Goal: Task Accomplishment & Management: Manage account settings

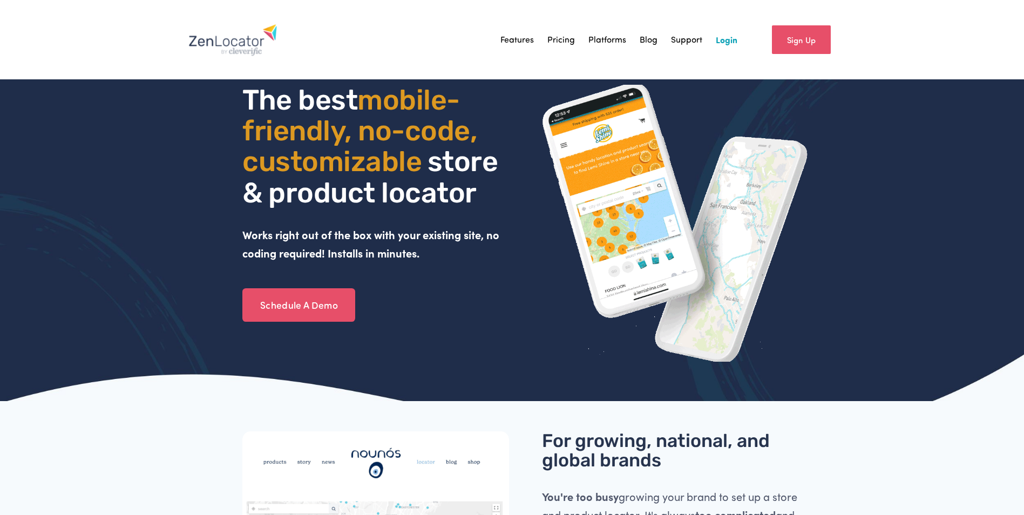
click at [508, 44] on link "Login" at bounding box center [727, 40] width 22 height 16
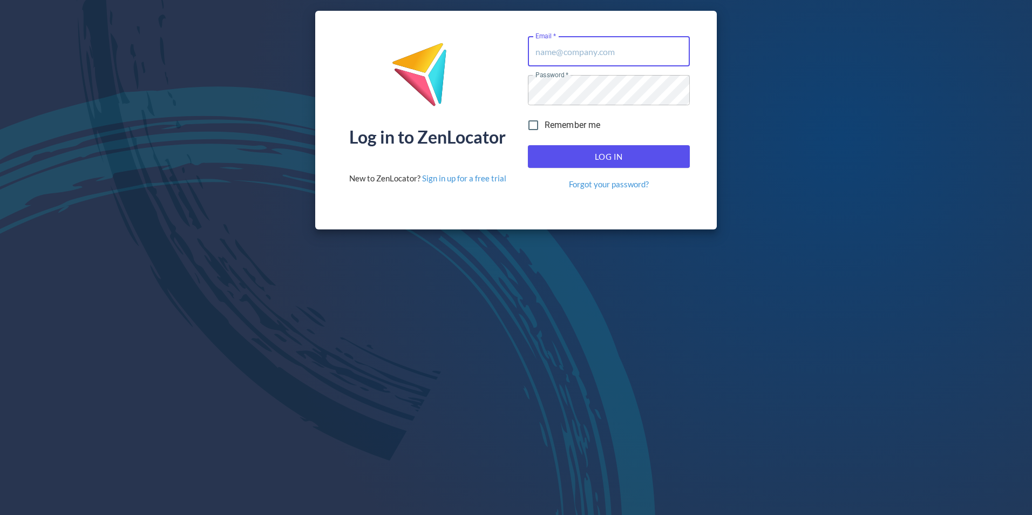
type input "[EMAIL_ADDRESS][DOMAIN_NAME]"
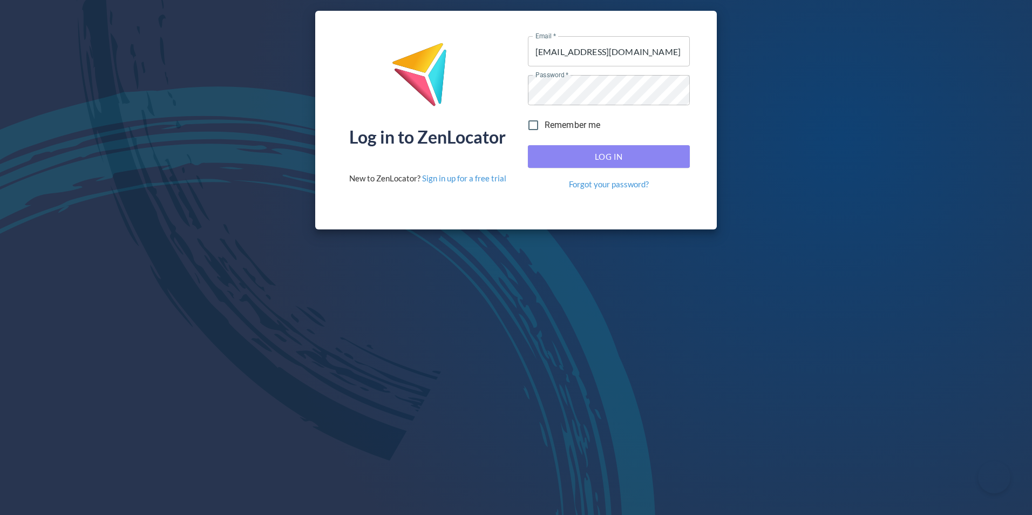
click at [644, 163] on span "Log In" at bounding box center [609, 157] width 138 height 14
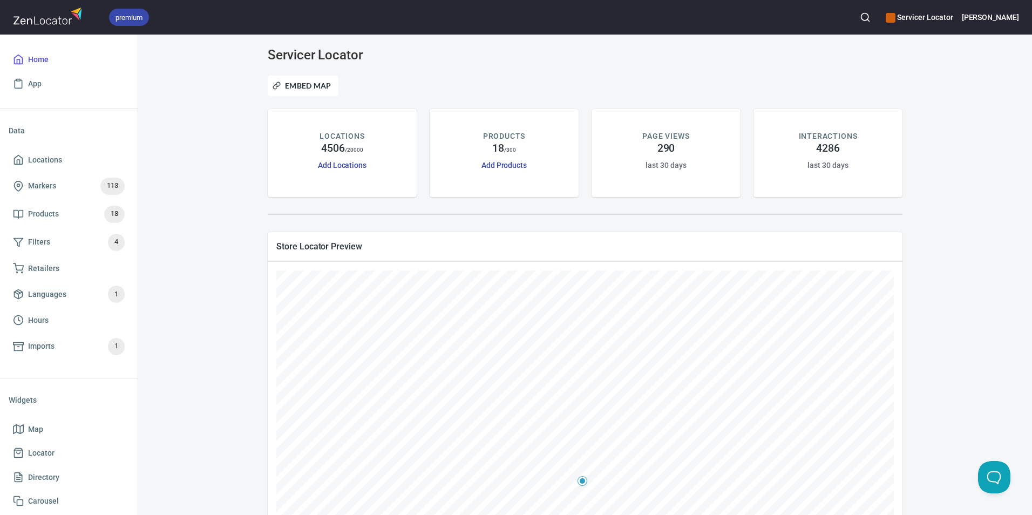
click at [871, 13] on icon "button" at bounding box center [865, 17] width 11 height 11
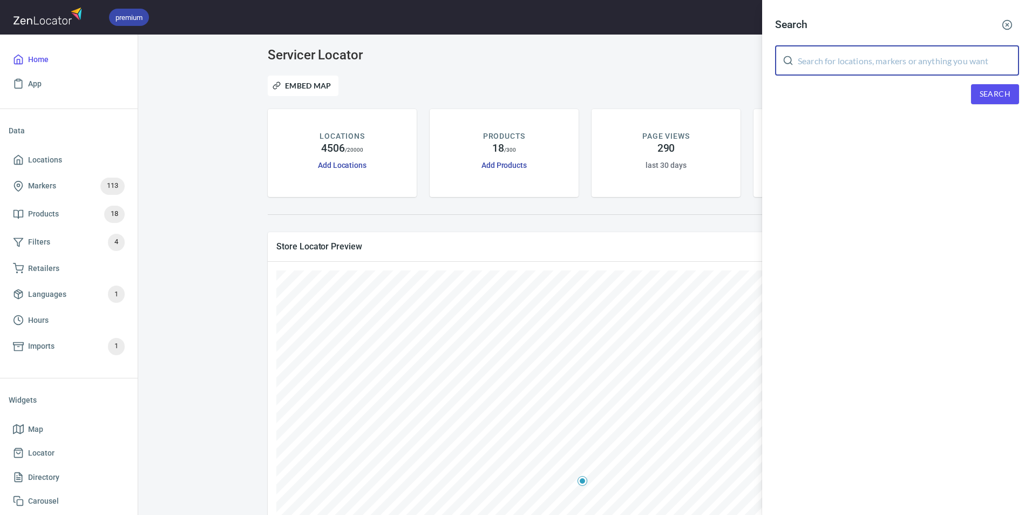
click at [845, 52] on input "text" at bounding box center [908, 60] width 221 height 30
paste input "MR. APPLIANCE OF [GEOGRAPHIC_DATA][US_STATE]"
type input "MR. APPLIANCE OF [GEOGRAPHIC_DATA][US_STATE]"
click at [980, 98] on button "Search" at bounding box center [995, 94] width 48 height 20
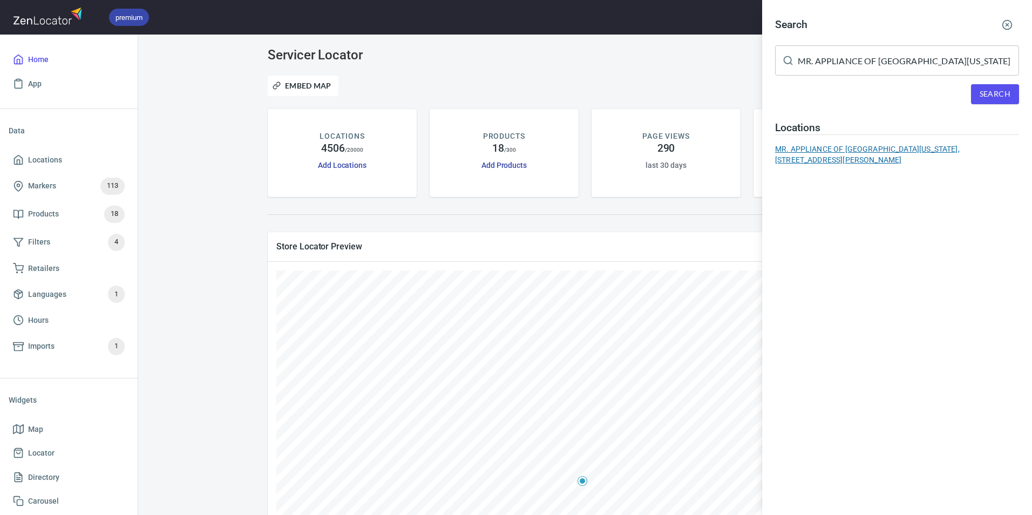
click at [859, 150] on div "MR. APPLIANCE OF [GEOGRAPHIC_DATA][US_STATE], [STREET_ADDRESS][PERSON_NAME]" at bounding box center [897, 155] width 244 height 22
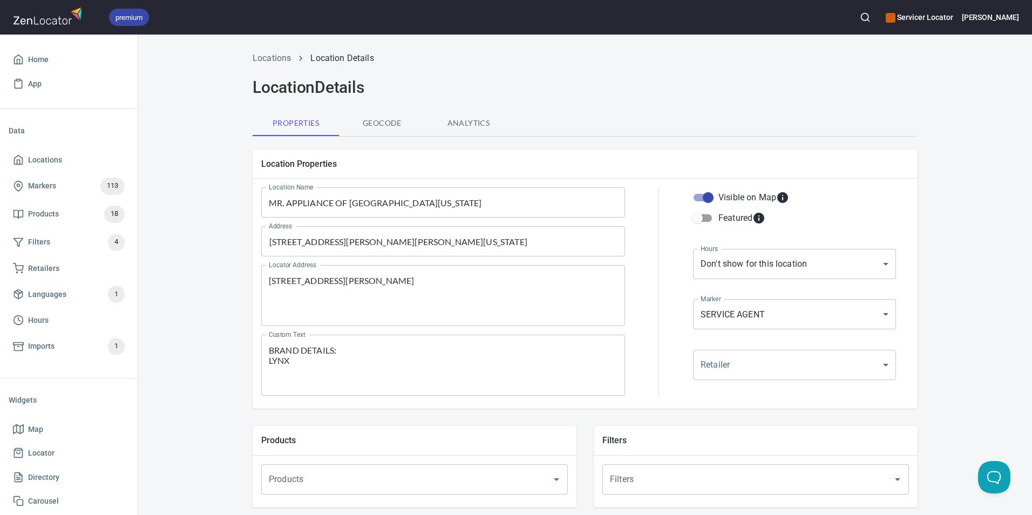
click at [319, 361] on textarea "BRAND DETAILS: LYNX" at bounding box center [443, 365] width 349 height 41
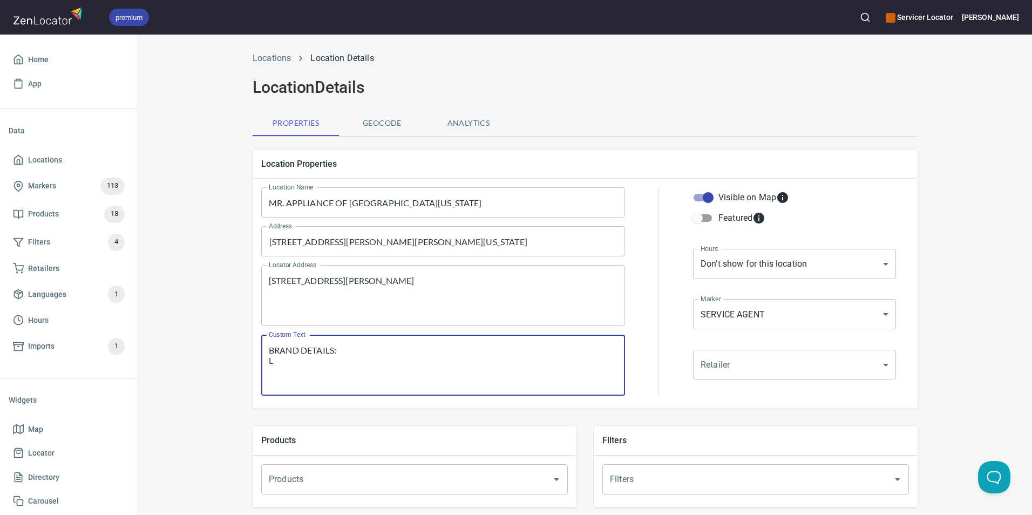
type textarea "BRAND DETAILS:"
drag, startPoint x: 385, startPoint y: 346, endPoint x: 212, endPoint y: 339, distance: 172.9
click at [212, 339] on div "Locations Location Details Location Details Properties Geocode Analytics Locati…" at bounding box center [585, 452] width 894 height 815
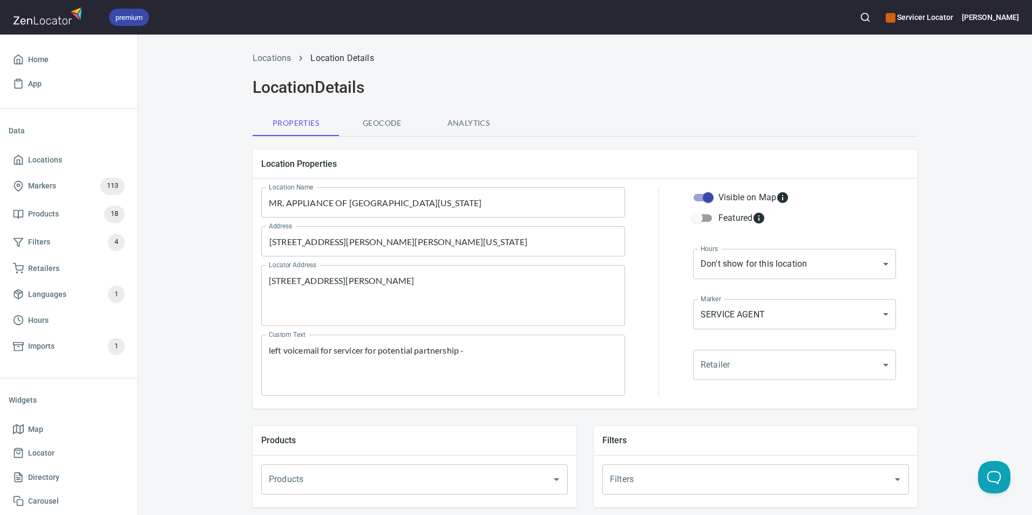
click at [474, 353] on textarea "left voicemail for servicer for potential partnership -" at bounding box center [443, 365] width 349 height 41
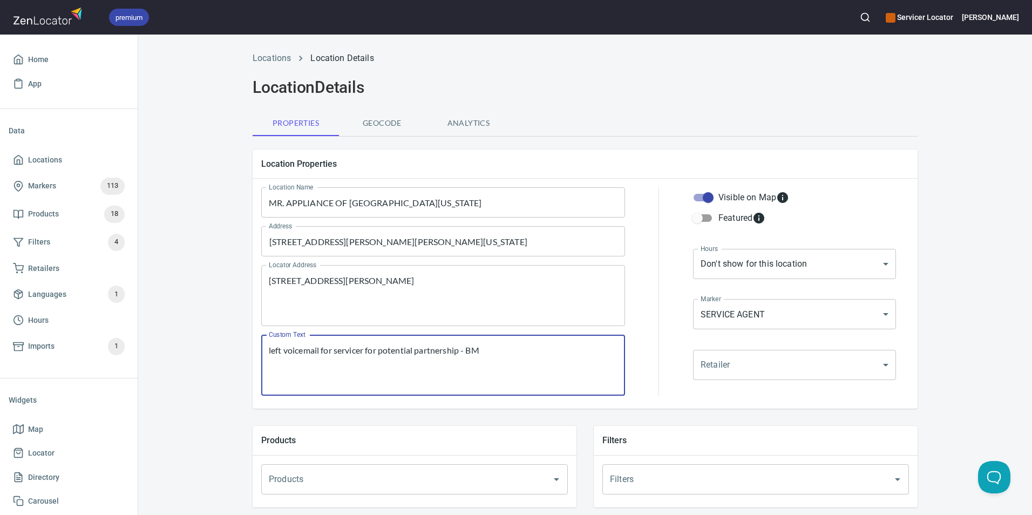
type textarea "left voicemail for servicer for potential partnership - BM"
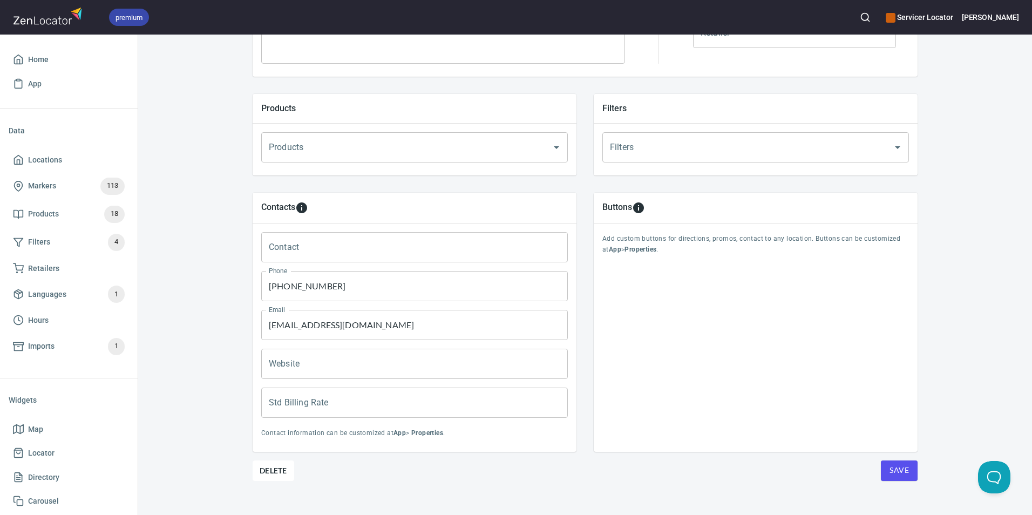
scroll to position [346, 0]
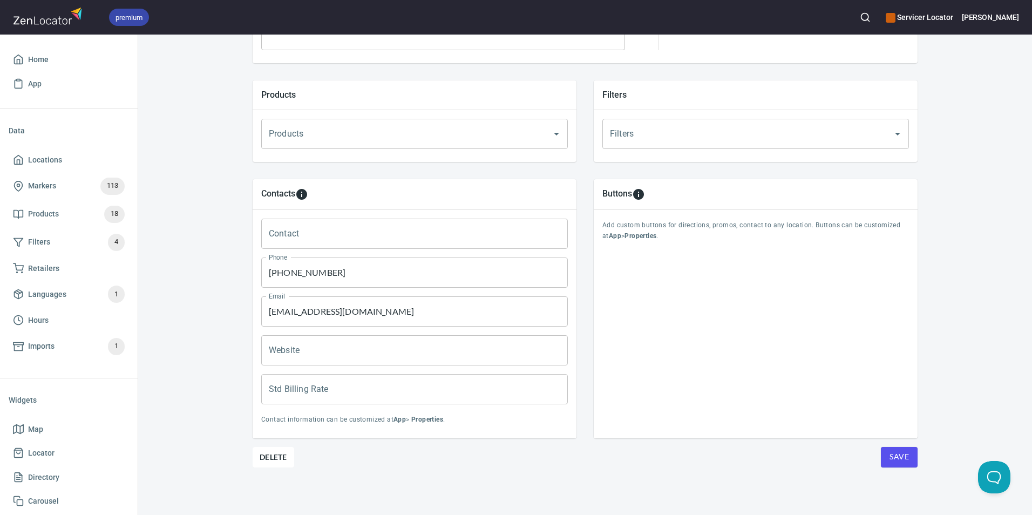
click at [884, 453] on button "Save" at bounding box center [899, 457] width 37 height 21
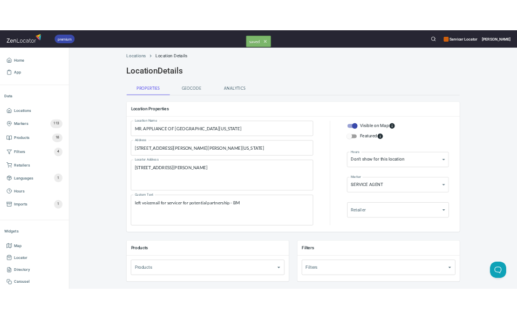
scroll to position [0, 0]
